Goal: Find specific page/section: Find specific page/section

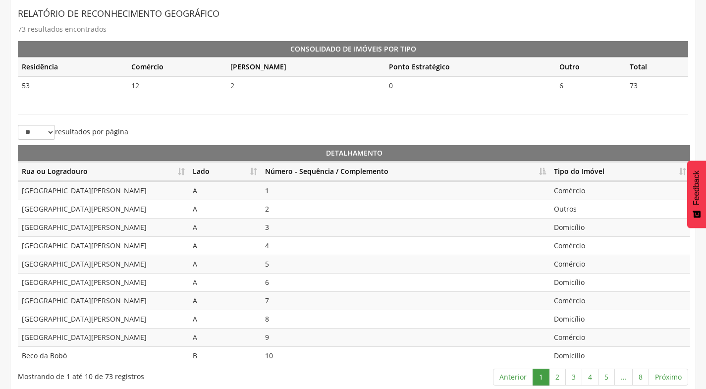
scroll to position [221, 0]
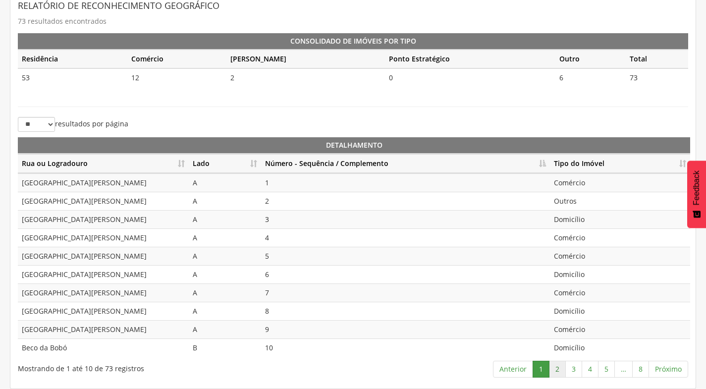
click at [557, 368] on link "2" at bounding box center [557, 369] width 17 height 17
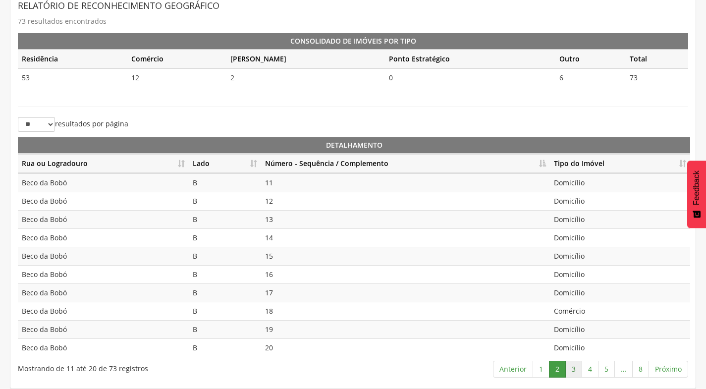
click at [577, 368] on link "3" at bounding box center [573, 369] width 17 height 17
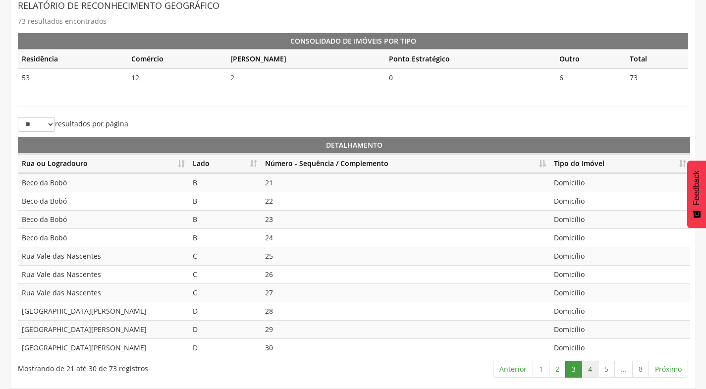
click at [592, 371] on link "4" at bounding box center [589, 369] width 17 height 17
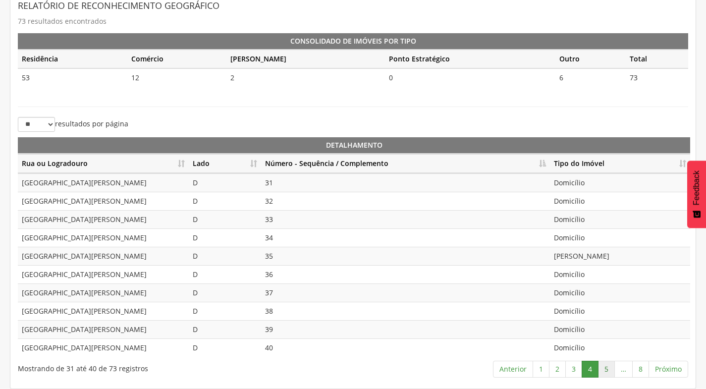
click at [609, 371] on link "5" at bounding box center [606, 369] width 17 height 17
click at [581, 276] on td "Comércio" at bounding box center [620, 274] width 140 height 18
click at [574, 310] on td "Outros" at bounding box center [620, 311] width 140 height 18
click at [612, 372] on link "6" at bounding box center [607, 369] width 17 height 17
click at [623, 369] on link "7" at bounding box center [624, 369] width 17 height 17
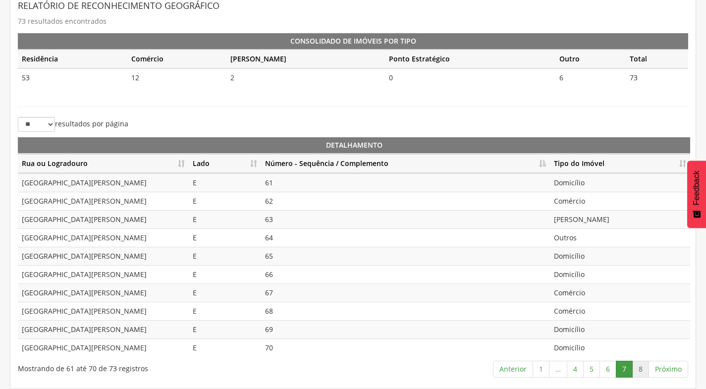
click at [641, 368] on link "8" at bounding box center [640, 369] width 17 height 17
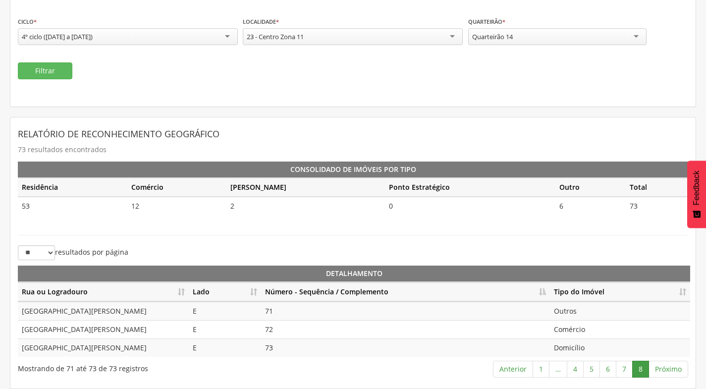
click at [525, 39] on div "Quarteirão 14" at bounding box center [557, 36] width 178 height 17
click at [56, 78] on button "Filtrar" at bounding box center [45, 70] width 54 height 17
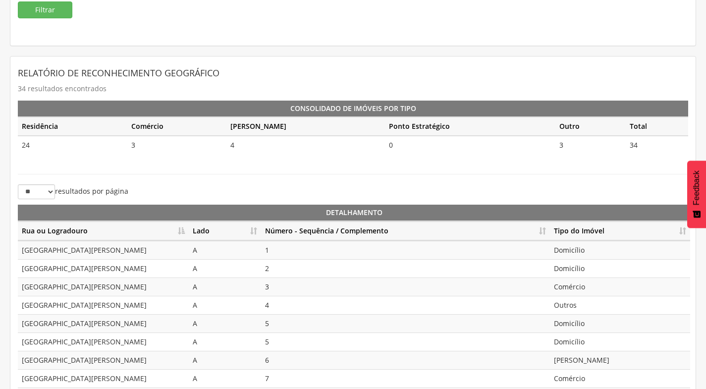
scroll to position [221, 0]
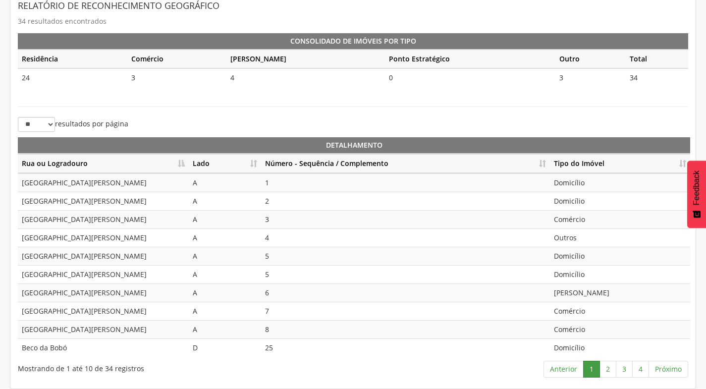
click at [543, 162] on th "Número - Sequência / Complemento" at bounding box center [405, 163] width 289 height 19
click at [606, 368] on link "2" at bounding box center [607, 369] width 17 height 17
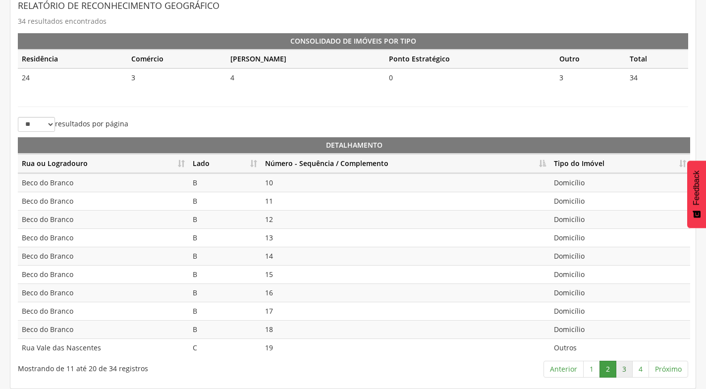
click at [629, 366] on link "3" at bounding box center [624, 369] width 17 height 17
click at [640, 369] on link "4" at bounding box center [640, 369] width 17 height 17
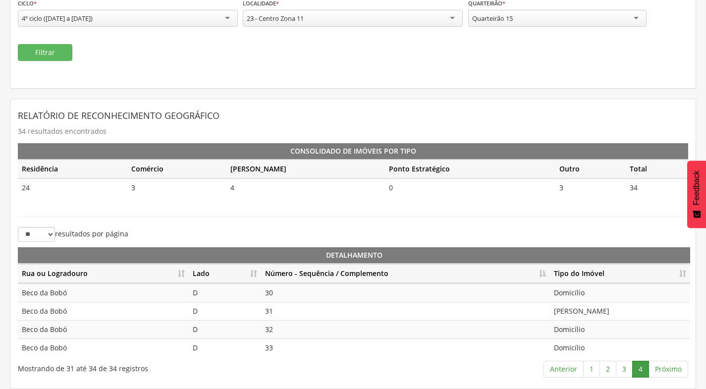
scroll to position [111, 0]
click at [629, 370] on link "3" at bounding box center [624, 369] width 17 height 17
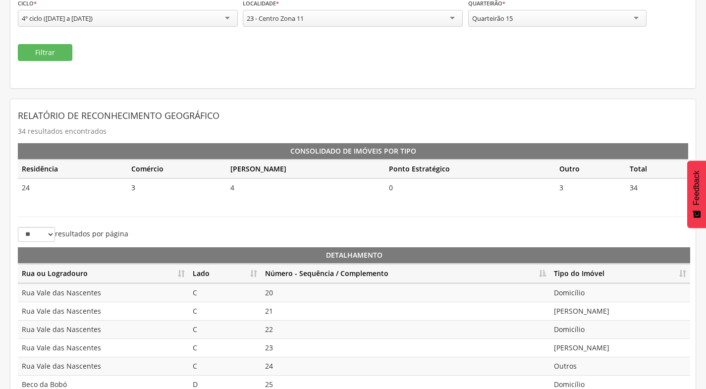
scroll to position [221, 0]
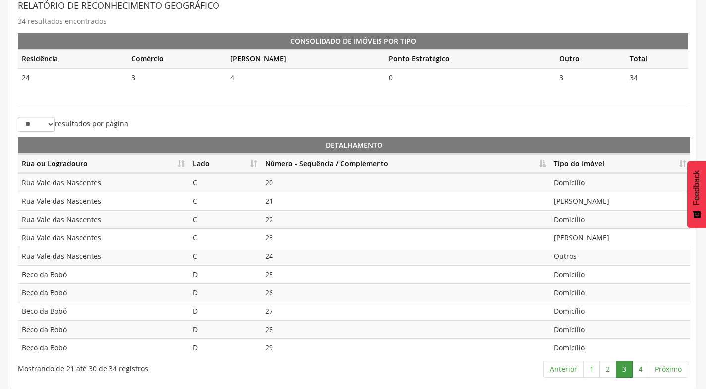
click at [294, 186] on td "20" at bounding box center [405, 182] width 289 height 18
click at [287, 208] on td "21" at bounding box center [405, 201] width 289 height 18
click at [283, 221] on td "22" at bounding box center [405, 219] width 289 height 18
click at [282, 236] on td "23" at bounding box center [405, 237] width 289 height 18
click at [282, 252] on td "24" at bounding box center [405, 256] width 289 height 18
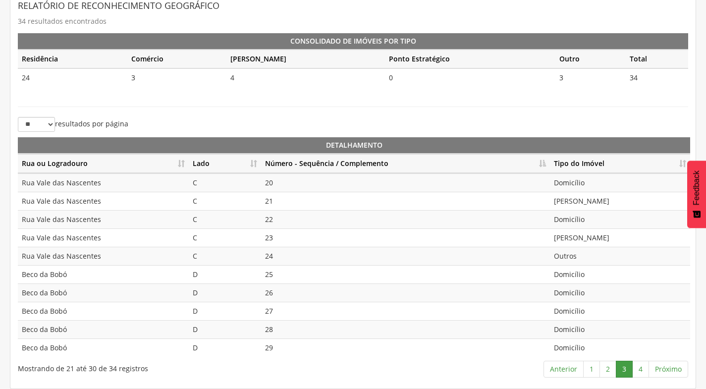
click at [279, 281] on td "25" at bounding box center [405, 274] width 289 height 18
click at [639, 369] on link "4" at bounding box center [640, 369] width 17 height 17
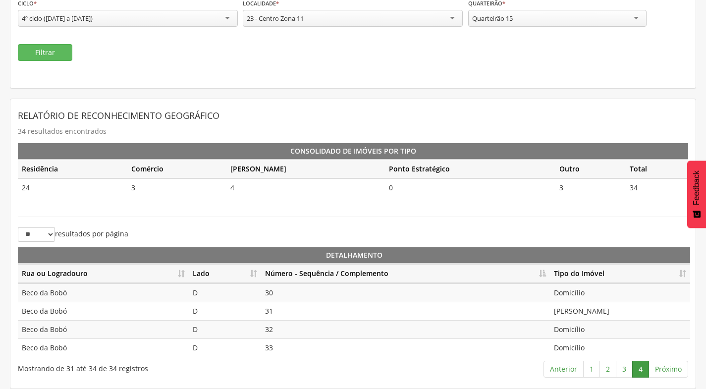
scroll to position [111, 0]
